Goal: Task Accomplishment & Management: Manage account settings

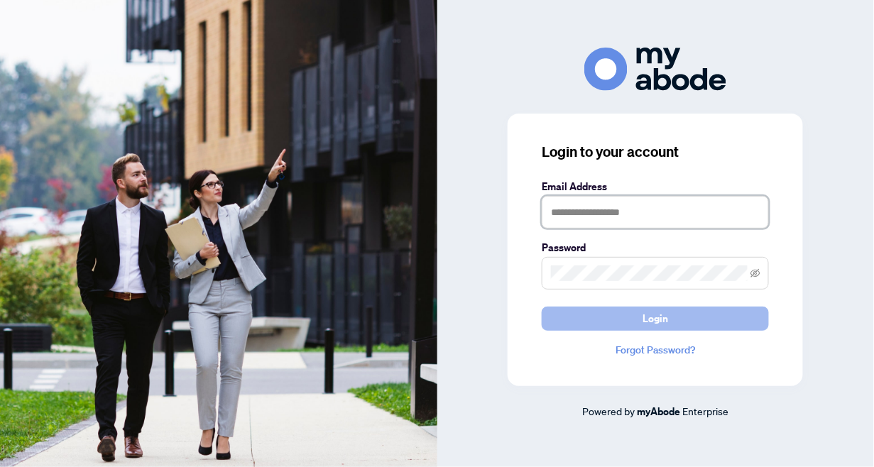
type input "**********"
click at [660, 324] on span "Login" at bounding box center [656, 319] width 26 height 23
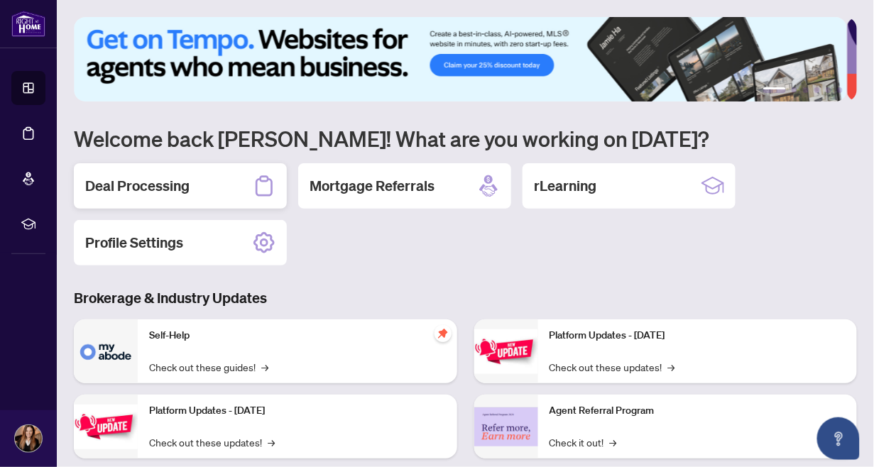
click at [212, 179] on div "Deal Processing" at bounding box center [180, 185] width 213 height 45
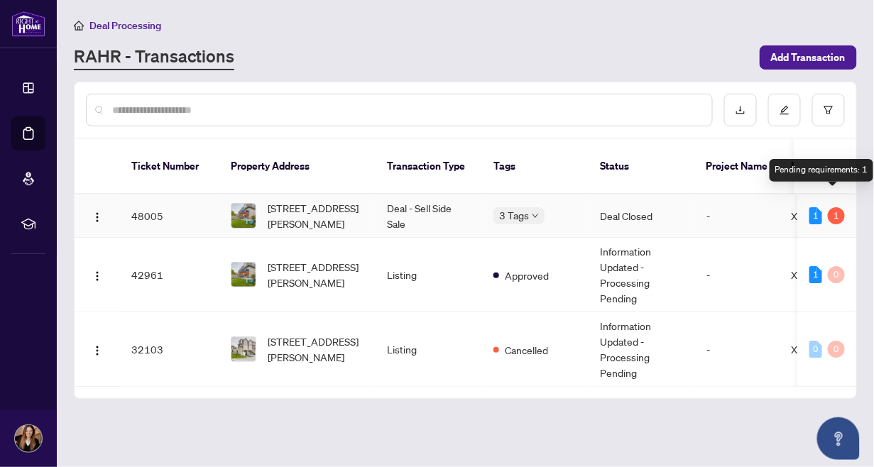
click at [830, 207] on div "1" at bounding box center [836, 215] width 17 height 17
click at [681, 202] on td "Deal Closed" at bounding box center [642, 216] width 107 height 43
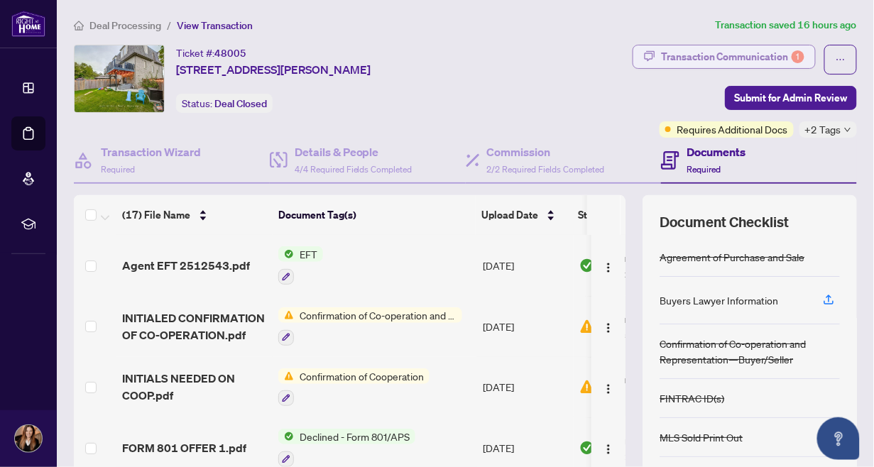
click at [729, 47] on div "Transaction Communication 1" at bounding box center [732, 56] width 143 height 23
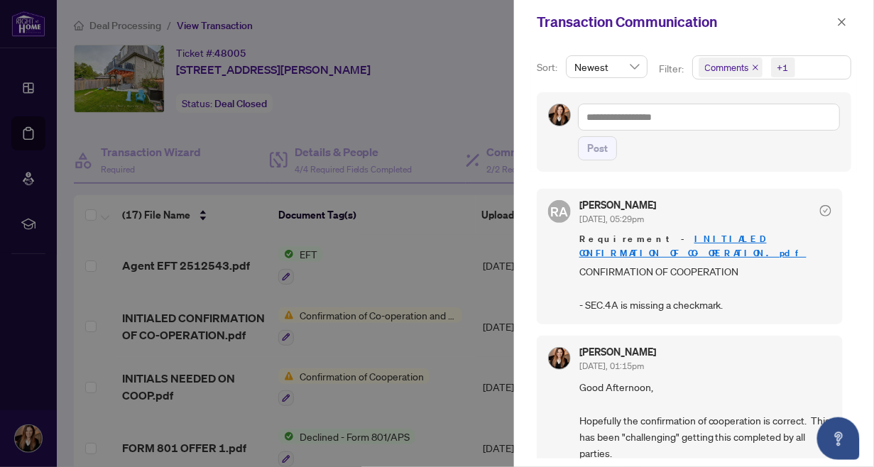
click at [685, 234] on link "INITIALED CONFIRMATION OF CO-OPERATION.pdf" at bounding box center [693, 246] width 227 height 26
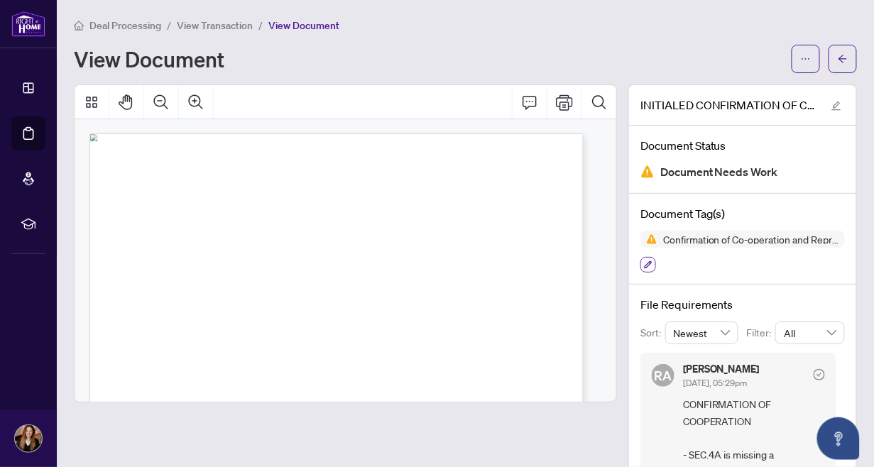
click at [644, 261] on icon "button" at bounding box center [648, 265] width 9 height 9
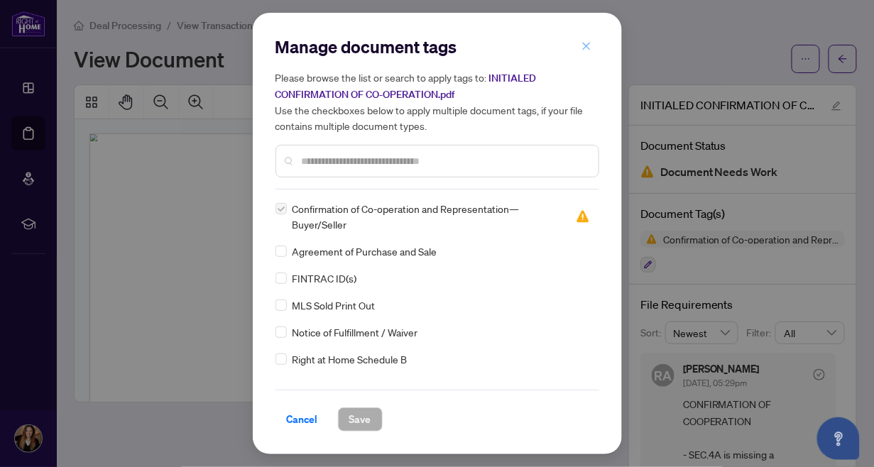
click at [588, 41] on icon "close" at bounding box center [587, 46] width 10 height 10
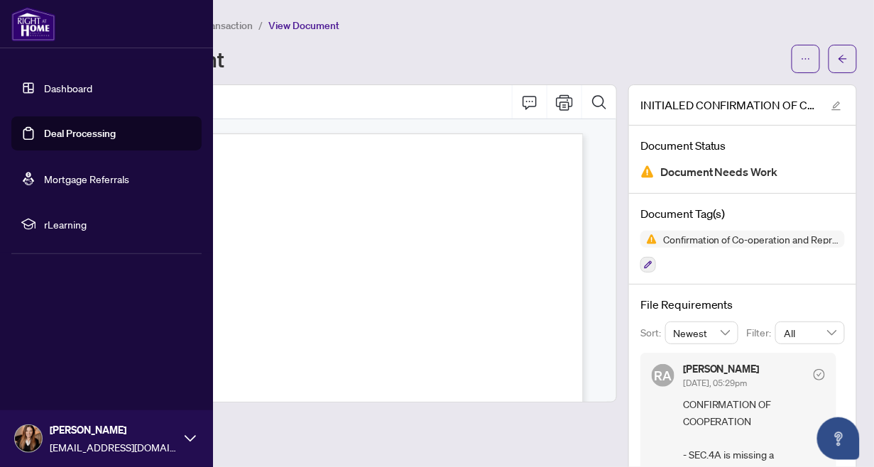
click at [46, 84] on link "Dashboard" at bounding box center [68, 88] width 48 height 13
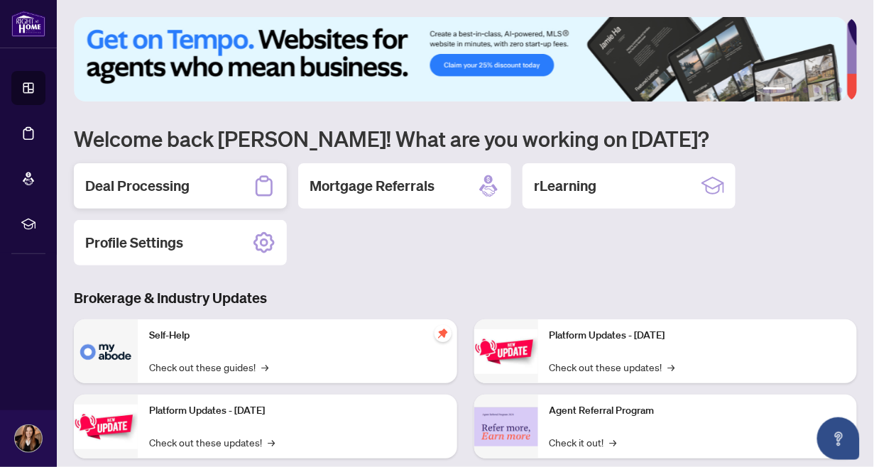
click at [233, 178] on div "Deal Processing" at bounding box center [180, 185] width 213 height 45
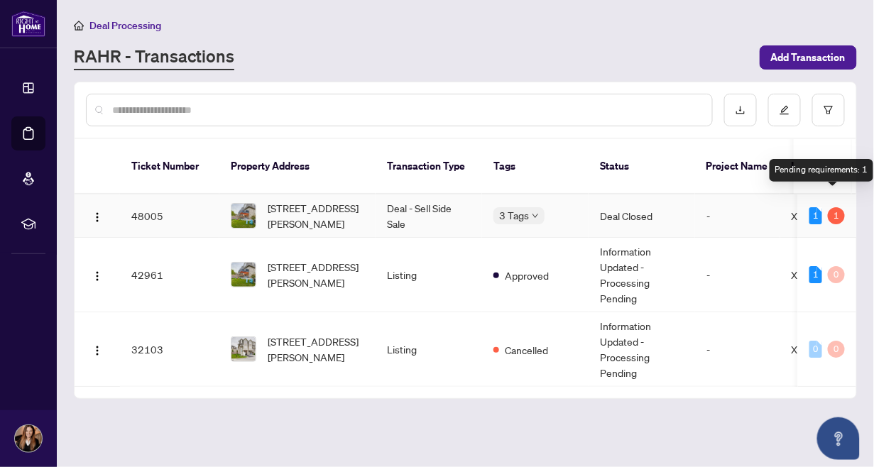
click at [837, 207] on div "1" at bounding box center [836, 215] width 17 height 17
click at [810, 207] on div "1" at bounding box center [816, 215] width 13 height 17
click at [789, 197] on td "X12272019" at bounding box center [822, 216] width 85 height 43
